Goal: Navigation & Orientation: Find specific page/section

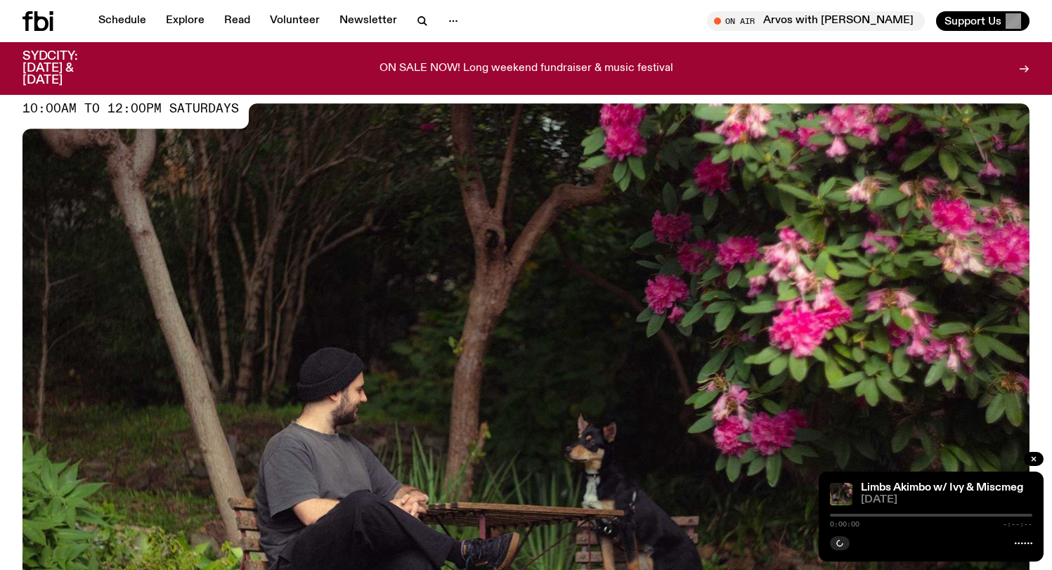
scroll to position [96, 0]
click at [129, 22] on link "Schedule" at bounding box center [122, 21] width 65 height 20
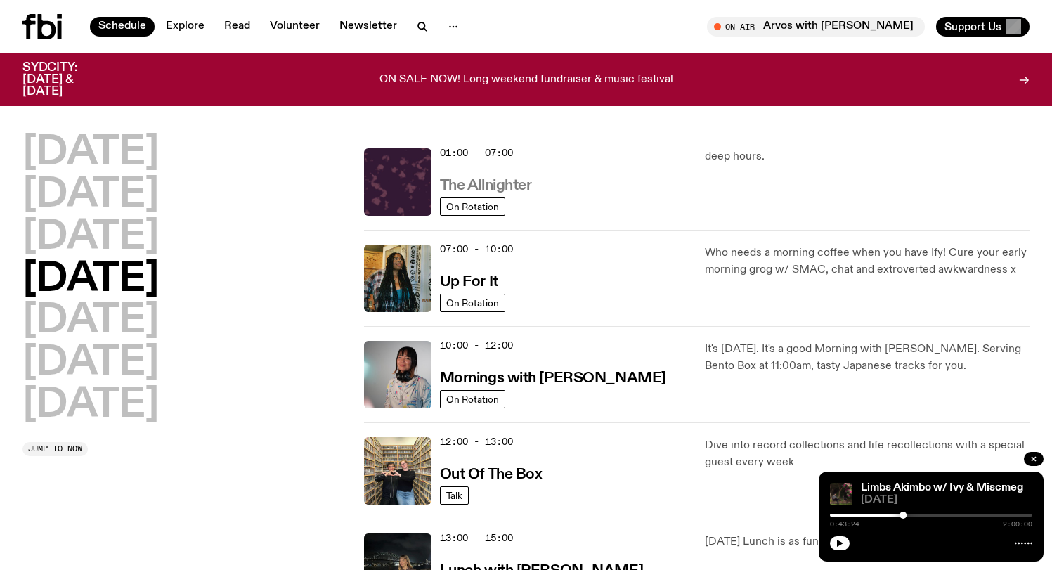
click at [505, 186] on h3 "The Allnighter" at bounding box center [486, 186] width 92 height 15
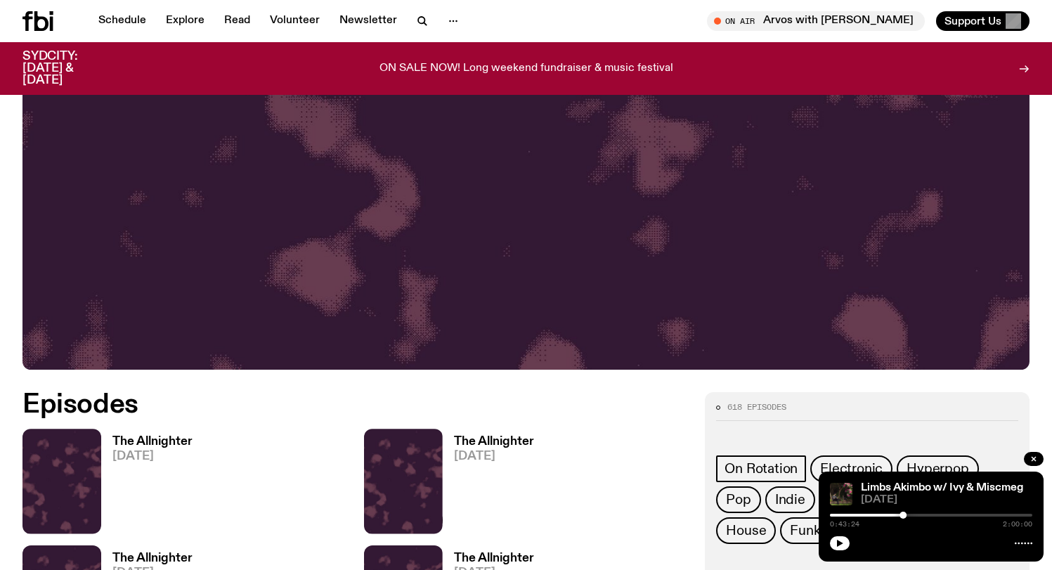
scroll to position [560, 0]
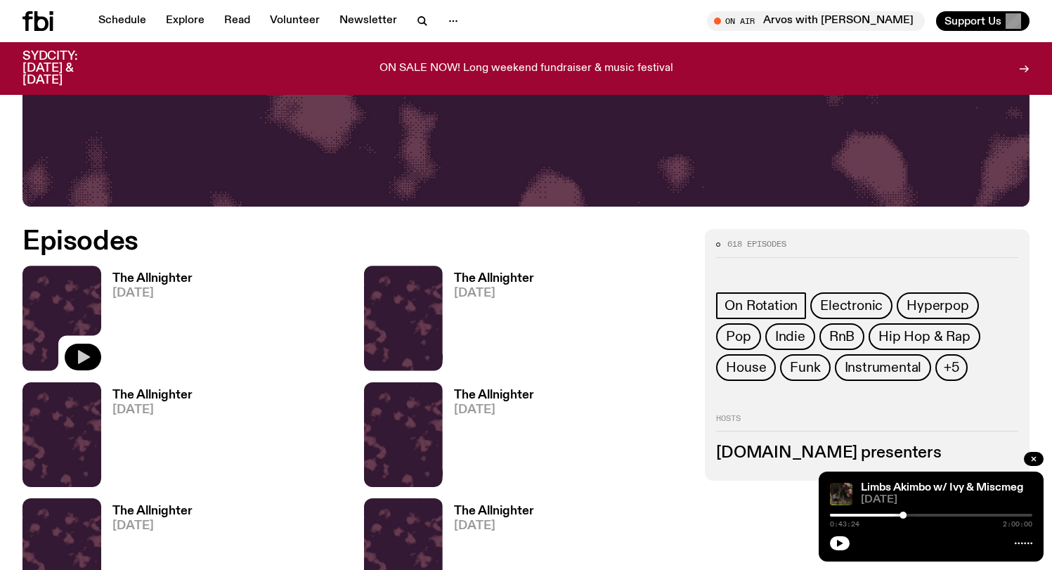
click at [84, 354] on icon "button" at bounding box center [84, 357] width 12 height 14
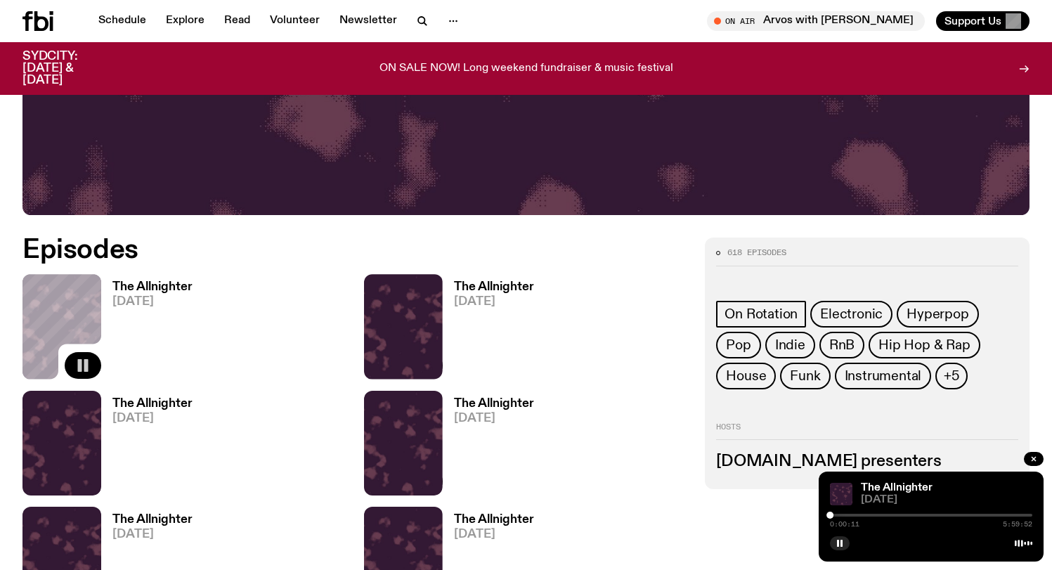
scroll to position [453, 0]
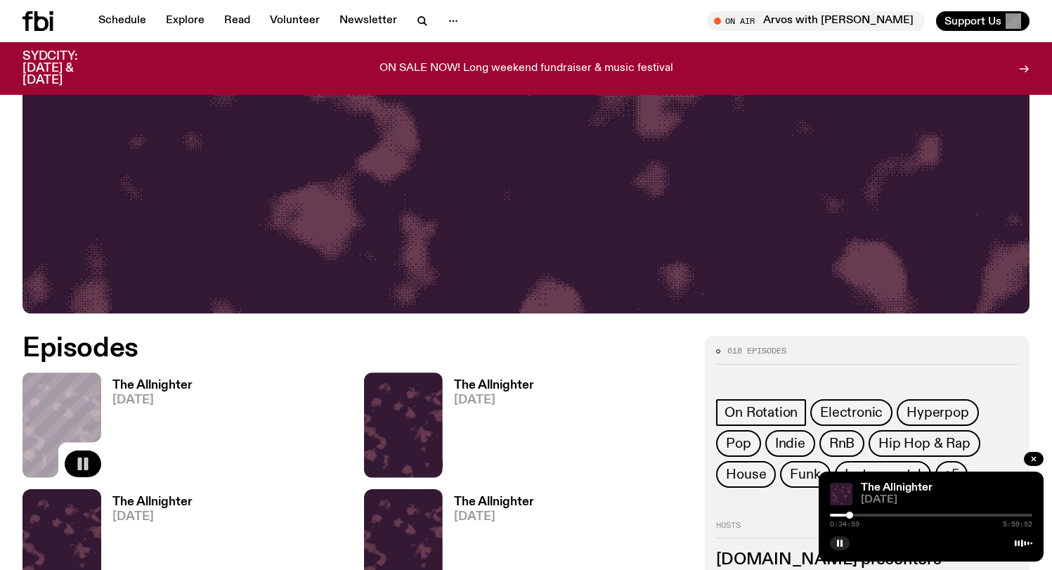
click at [850, 516] on div at bounding box center [849, 515] width 7 height 7
